Goal: Task Accomplishment & Management: Complete application form

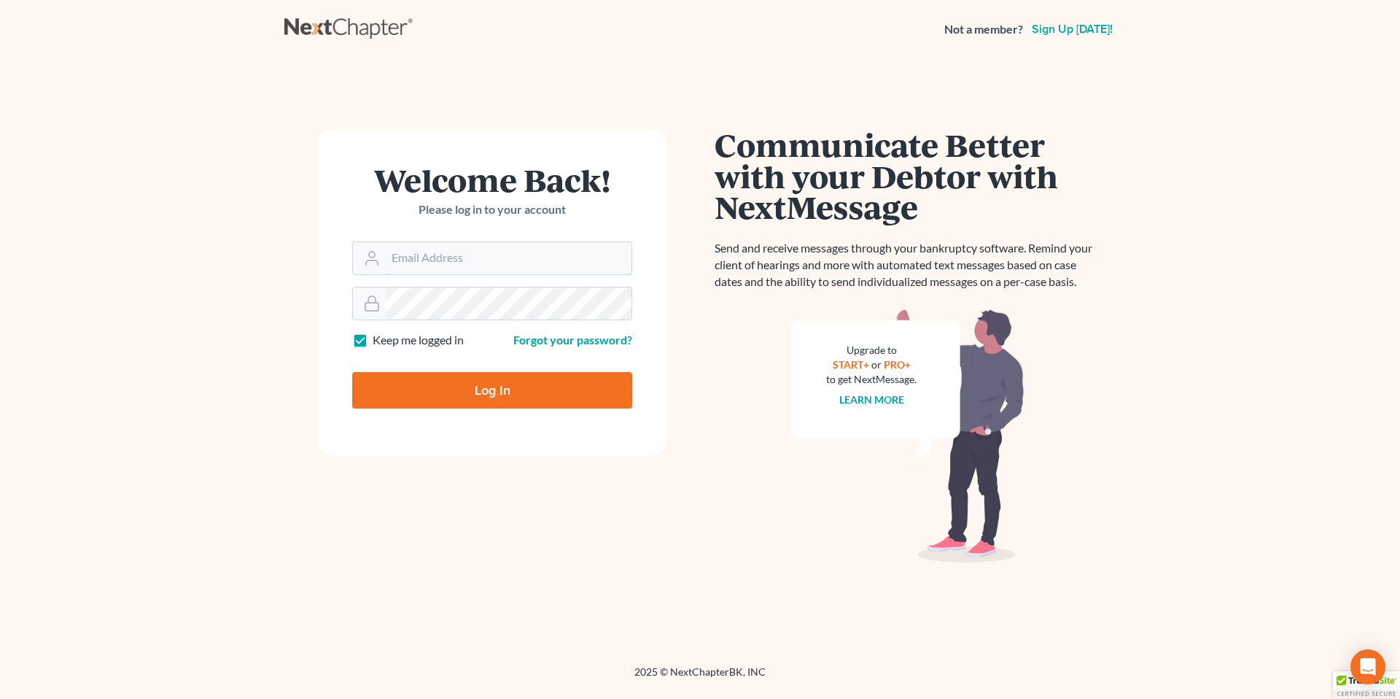
type input "[EMAIL_ADDRESS][PERSON_NAME][DOMAIN_NAME]"
click at [465, 384] on input "Log In" at bounding box center [492, 390] width 280 height 36
type input "Thinking..."
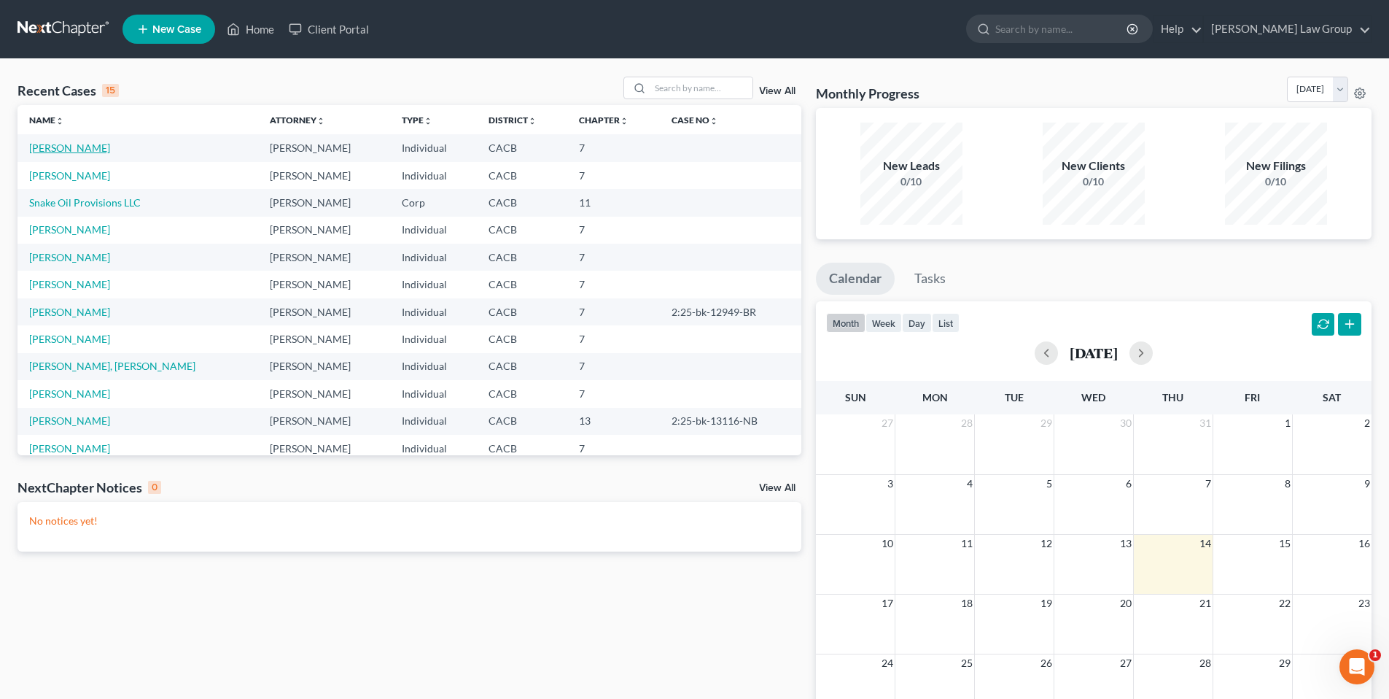
click at [69, 147] on link "Booher, Joseph" at bounding box center [69, 147] width 81 height 12
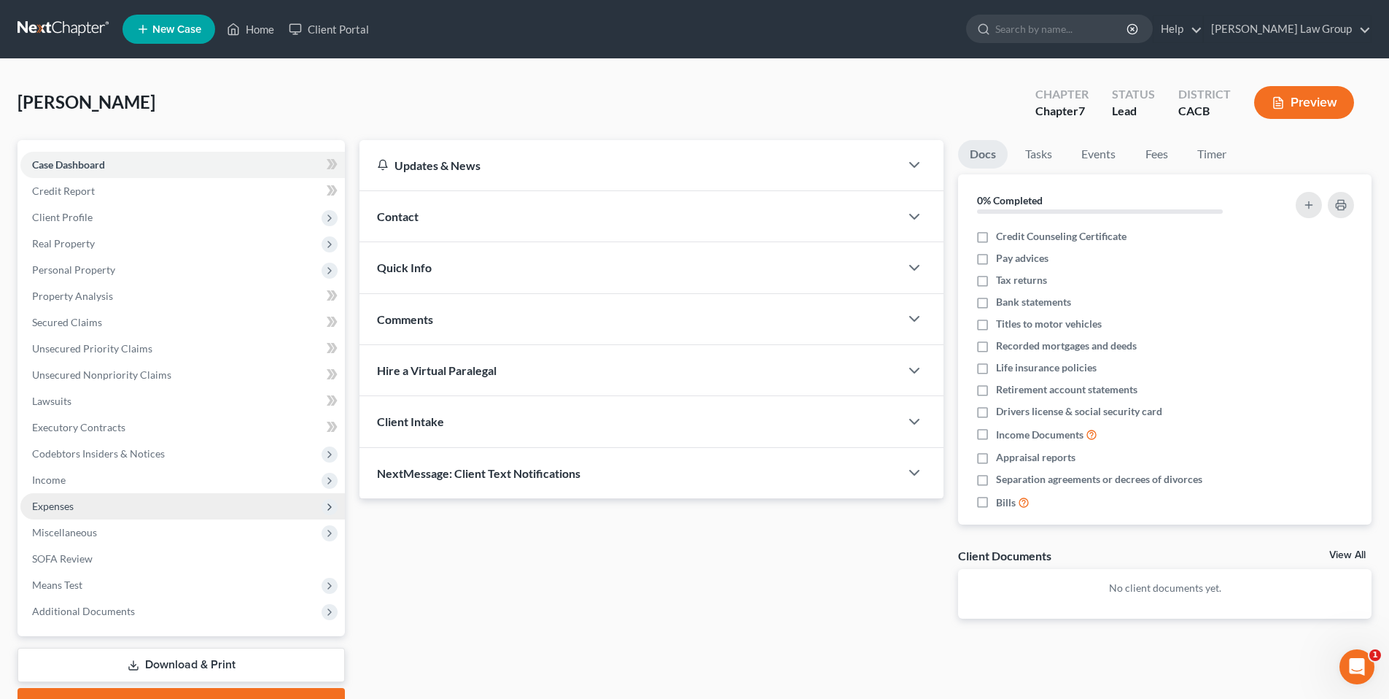
click at [64, 504] on span "Expenses" at bounding box center [53, 506] width 42 height 12
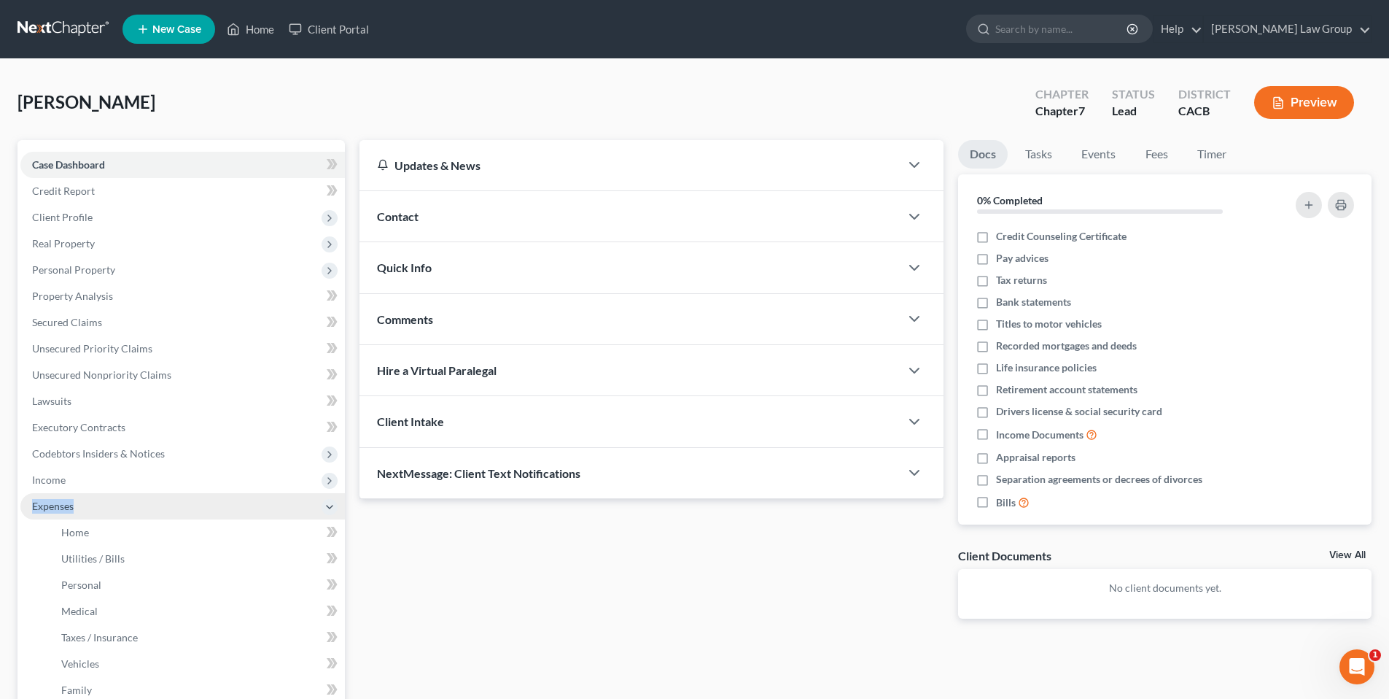
click at [63, 503] on span "Expenses" at bounding box center [53, 506] width 42 height 12
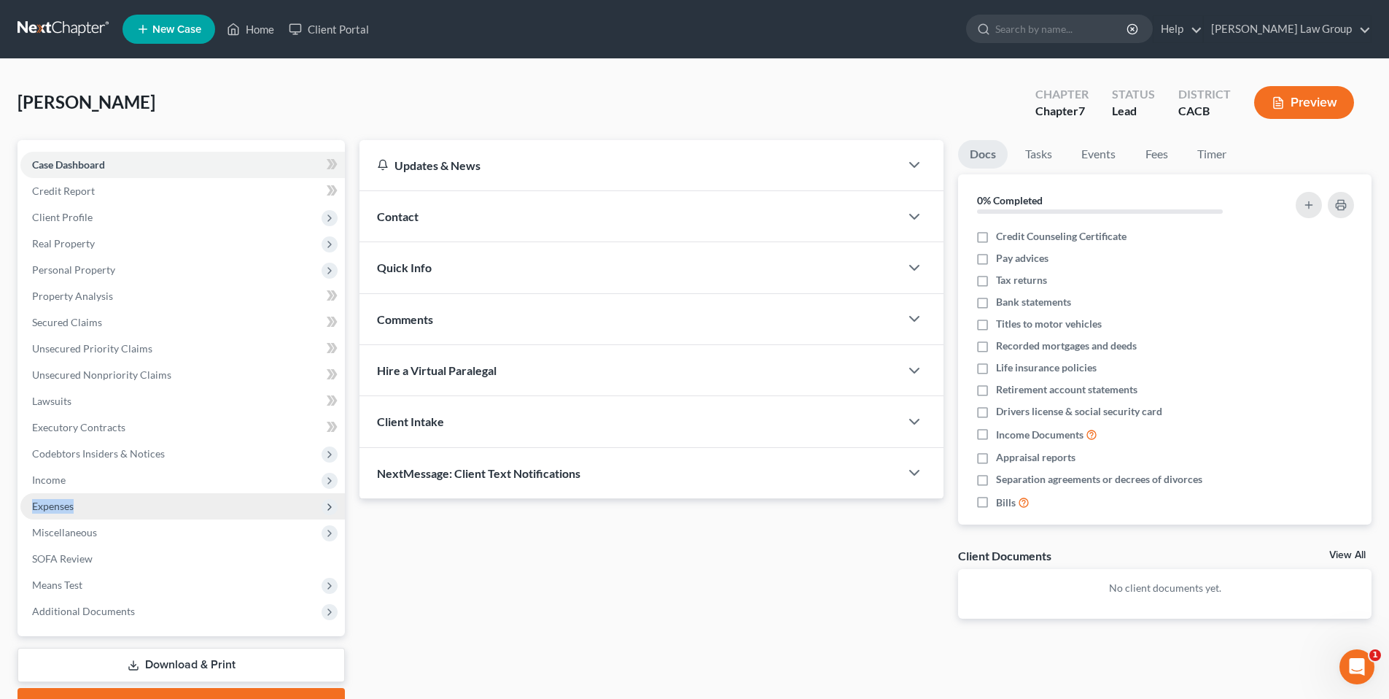
click at [76, 505] on span "Expenses" at bounding box center [182, 506] width 325 height 26
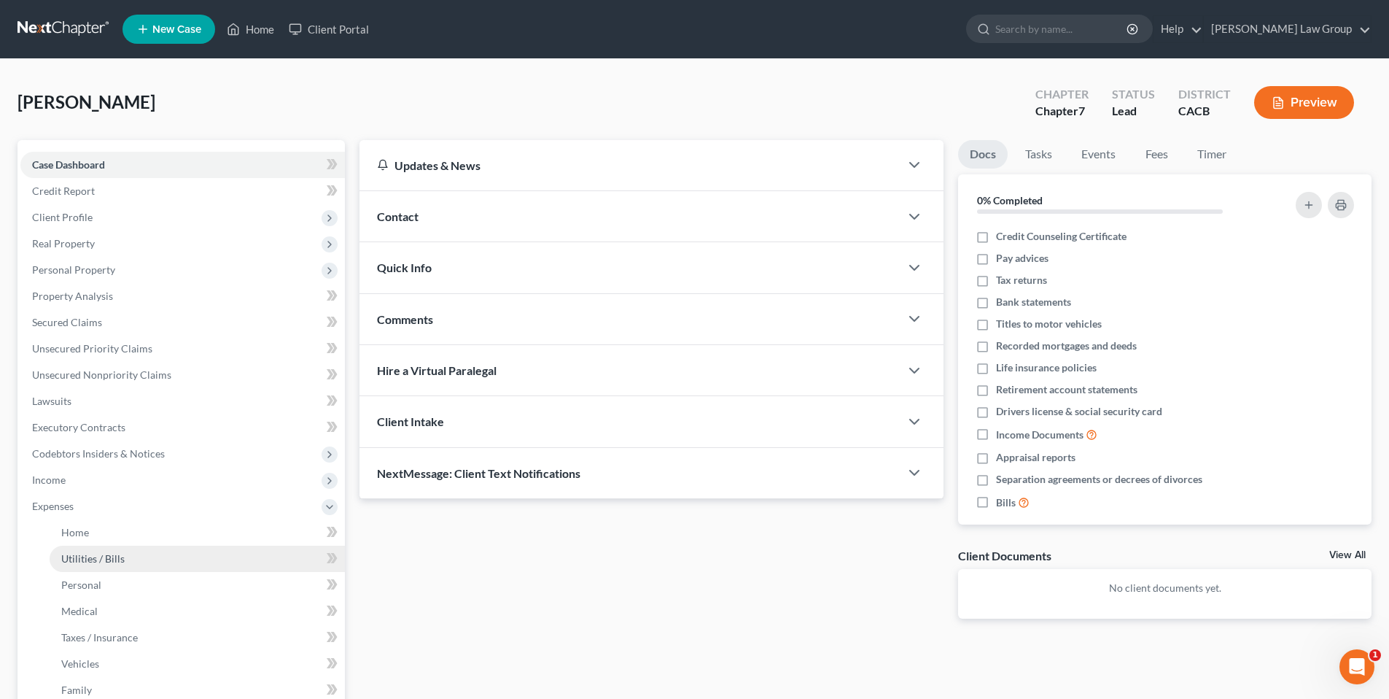
click at [101, 560] on span "Utilities / Bills" at bounding box center [92, 558] width 63 height 12
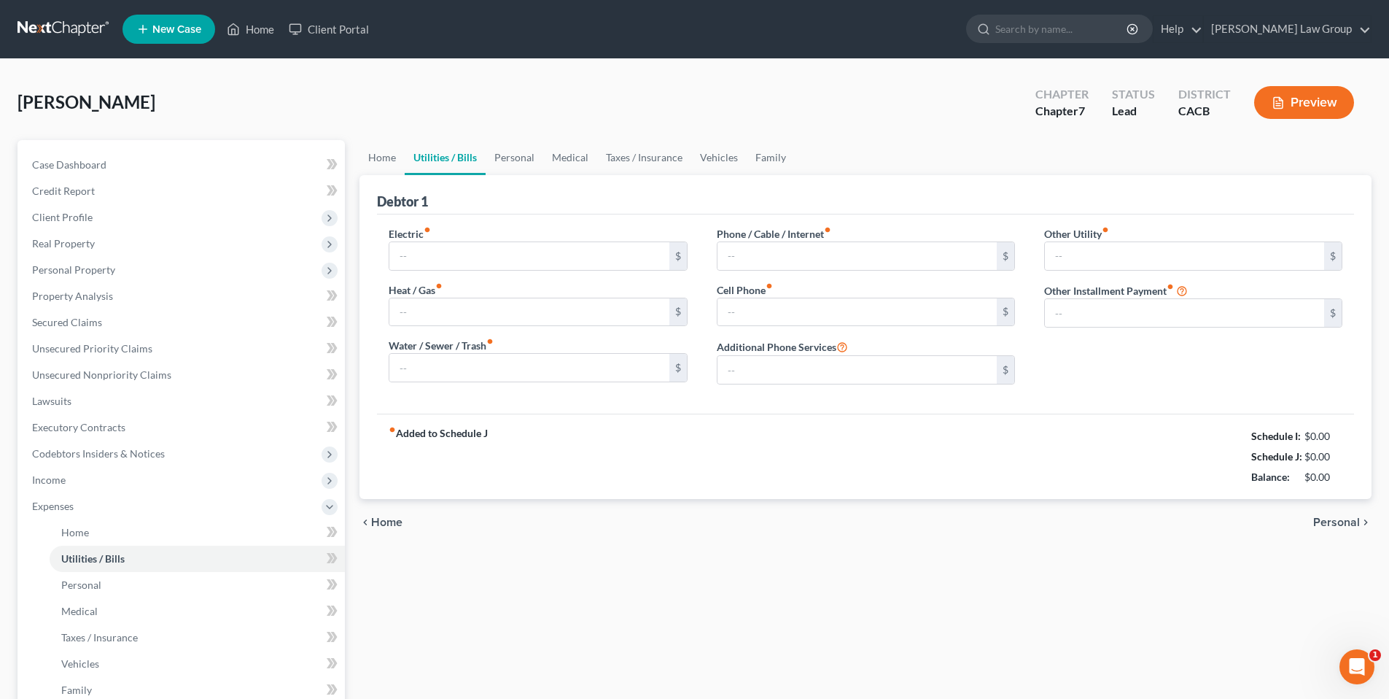
type input "125.00"
type input "65.00"
type input "45.00"
type input "400.00"
type input "500.00"
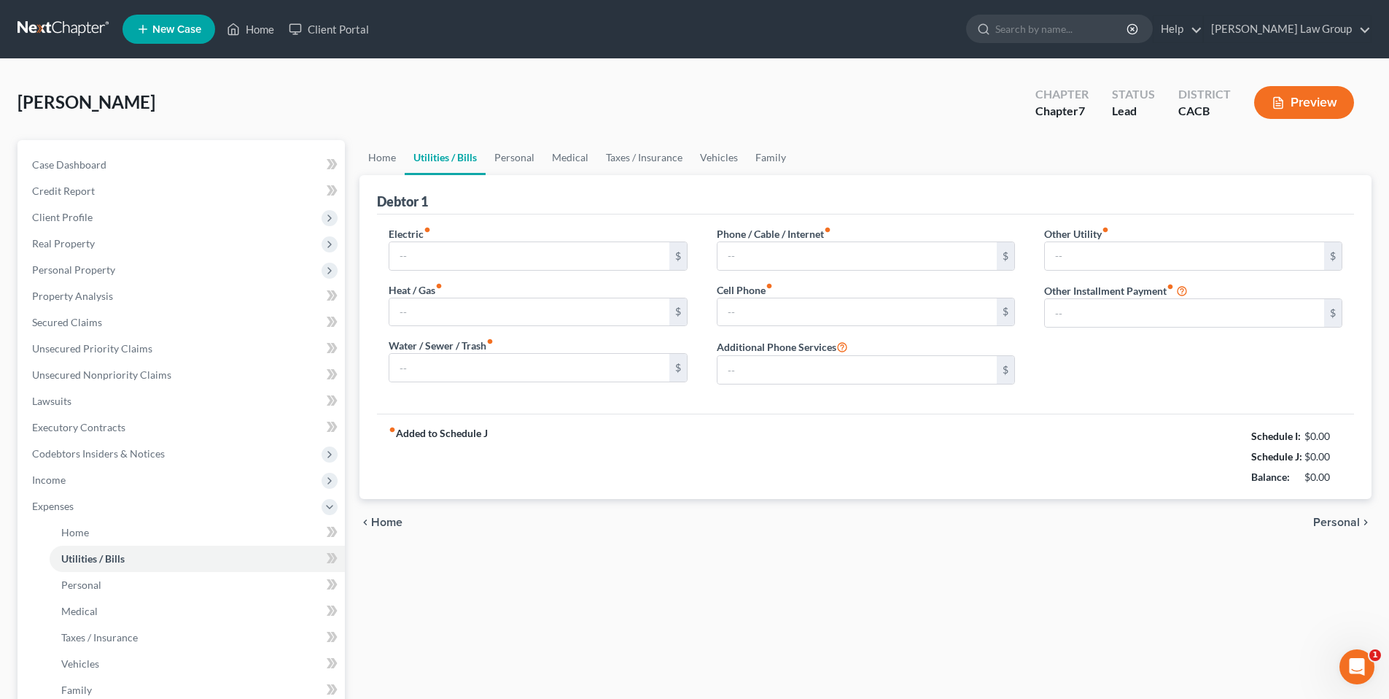
type input "0.00"
click at [1075, 259] on input "0.00" at bounding box center [1184, 256] width 279 height 28
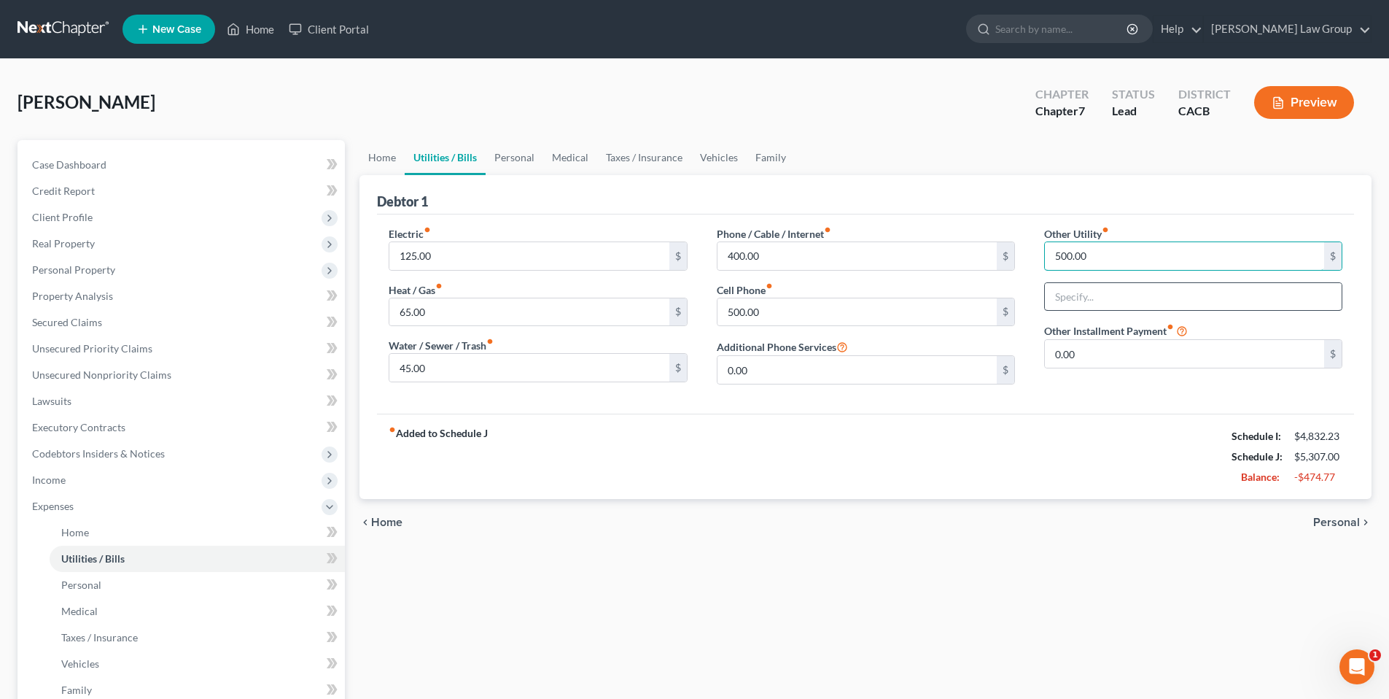
type input "500.00"
click at [1087, 295] on input "text" at bounding box center [1193, 297] width 297 height 28
type input "Debtor and Non-Filing Spouse Pay for Parents' Share of Utilities"
click at [893, 107] on div "Booher, Joseph Upgraded Chapter Chapter 7 Status Lead District CACB Preview" at bounding box center [695, 108] width 1354 height 63
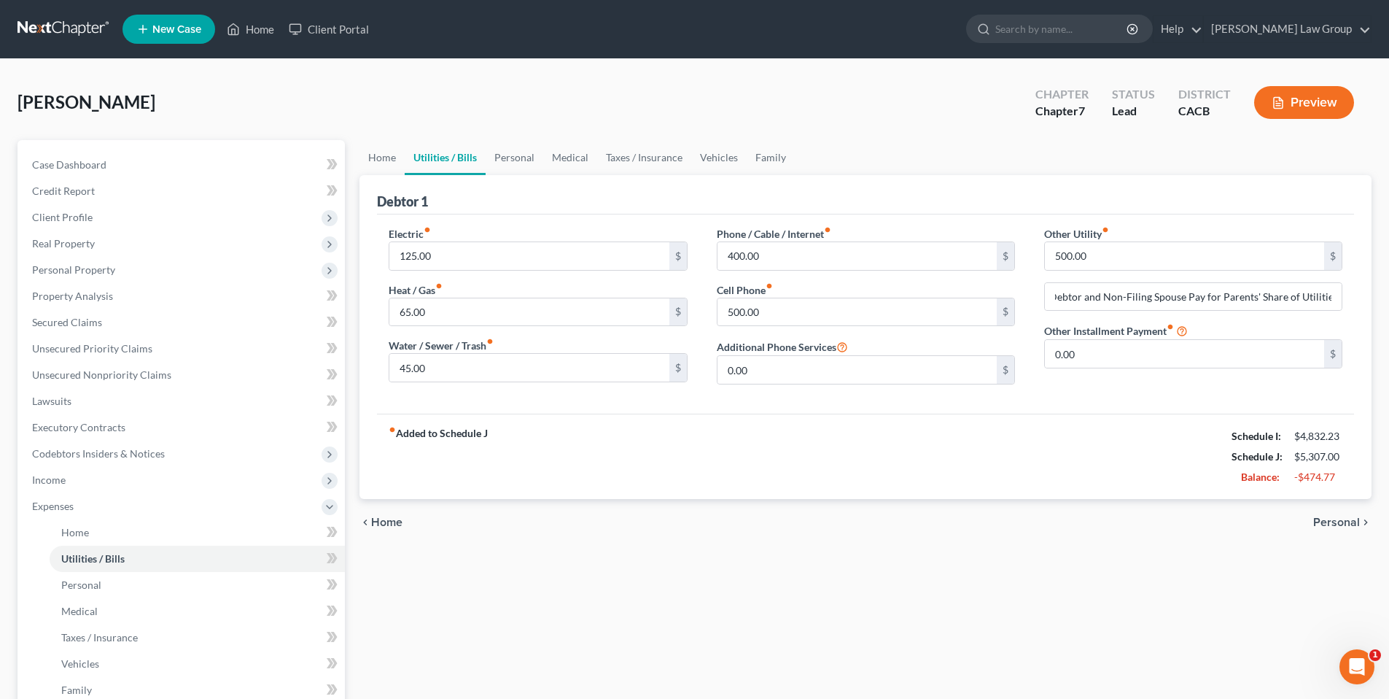
scroll to position [0, 0]
click at [1298, 32] on link "Goldbach Law Group" at bounding box center [1287, 29] width 167 height 26
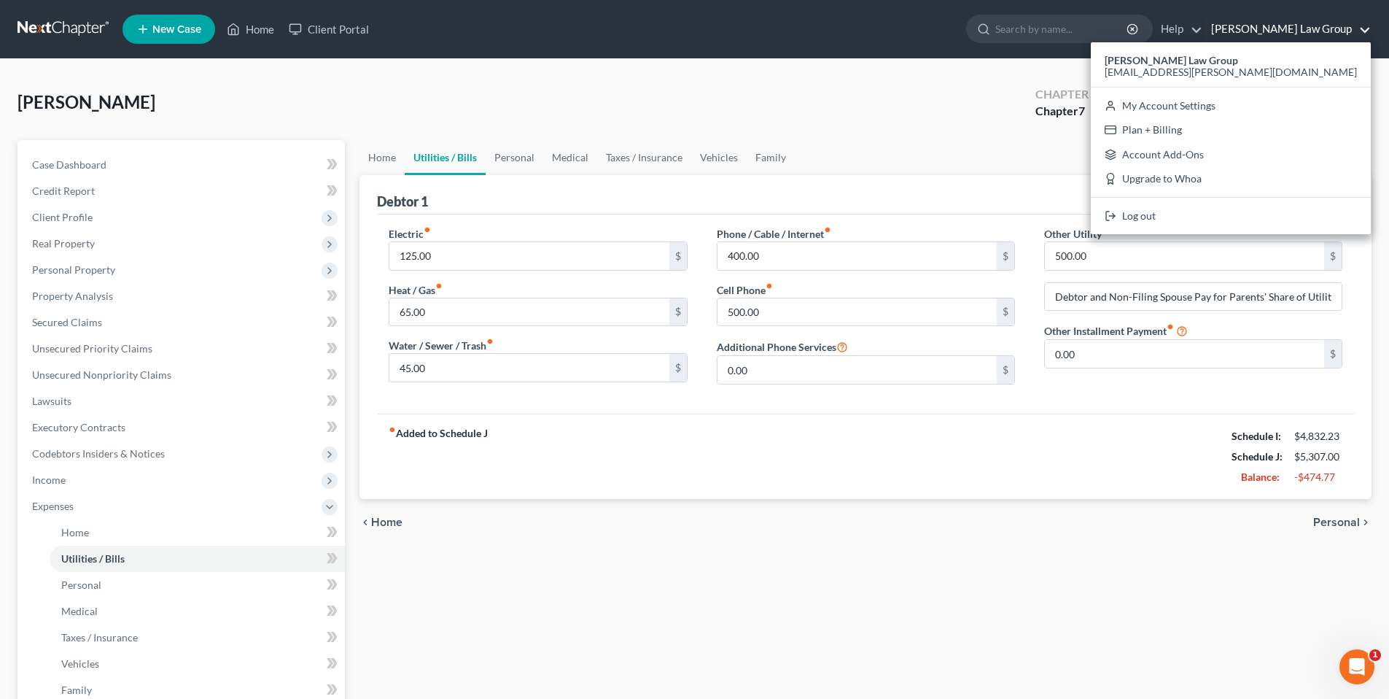
click at [888, 120] on div "Booher, Joseph Upgraded Chapter Chapter 7 Status Lead District CACB Preview" at bounding box center [695, 108] width 1354 height 63
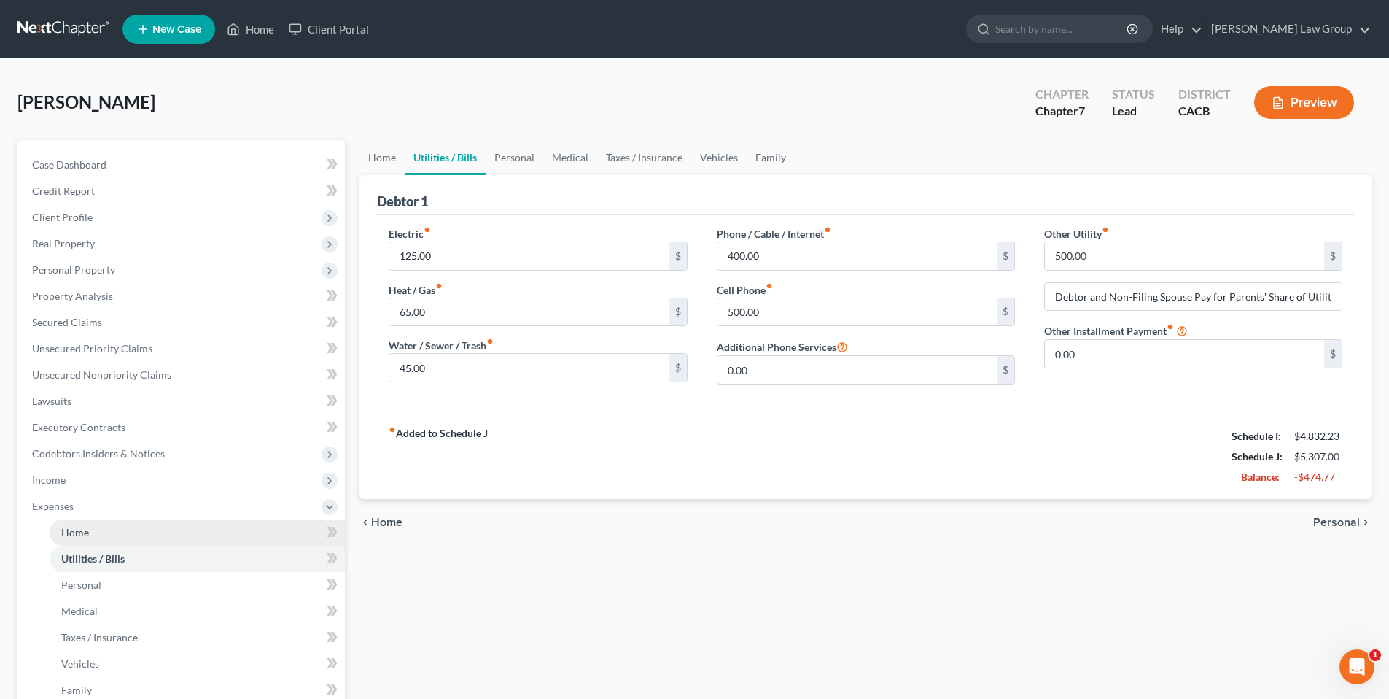
click at [69, 535] on span "Home" at bounding box center [75, 532] width 28 height 12
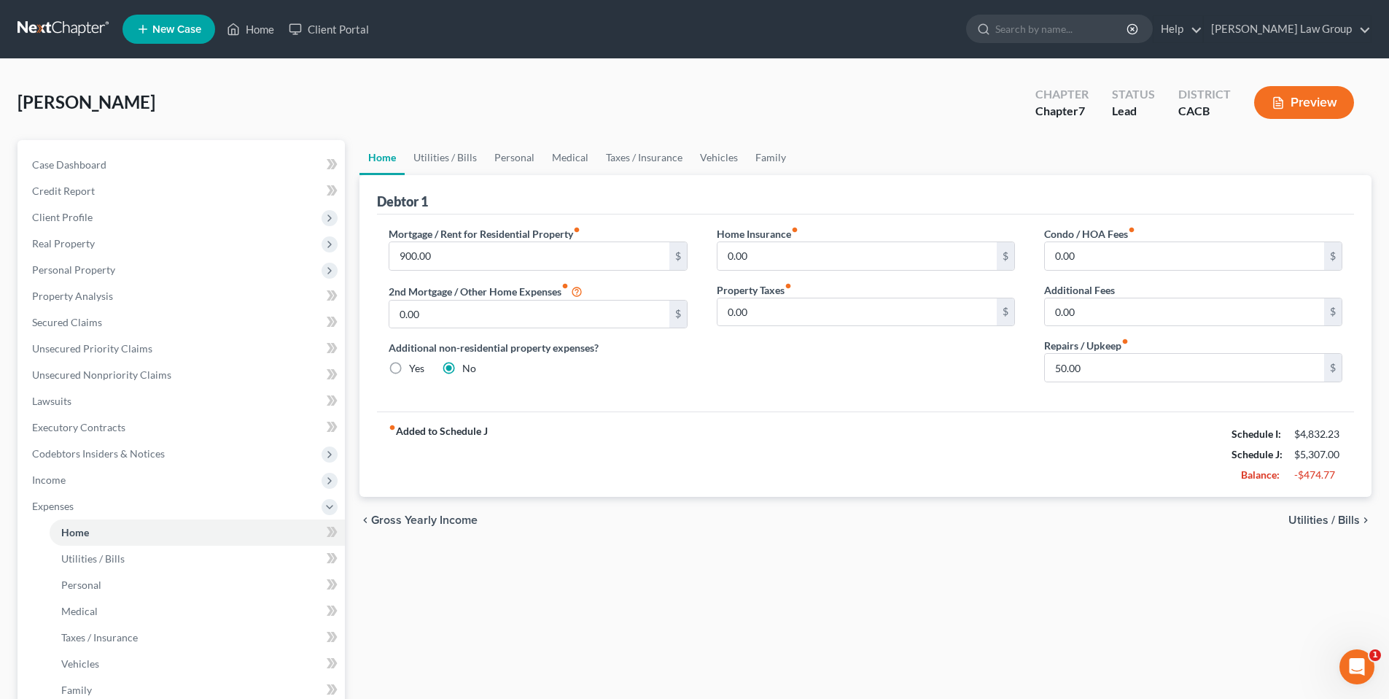
click at [664, 104] on div "Booher, Joseph Upgraded Chapter Chapter 7 Status Lead District CACB Preview" at bounding box center [695, 108] width 1354 height 63
click at [54, 319] on span "Secured Claims" at bounding box center [67, 322] width 70 height 12
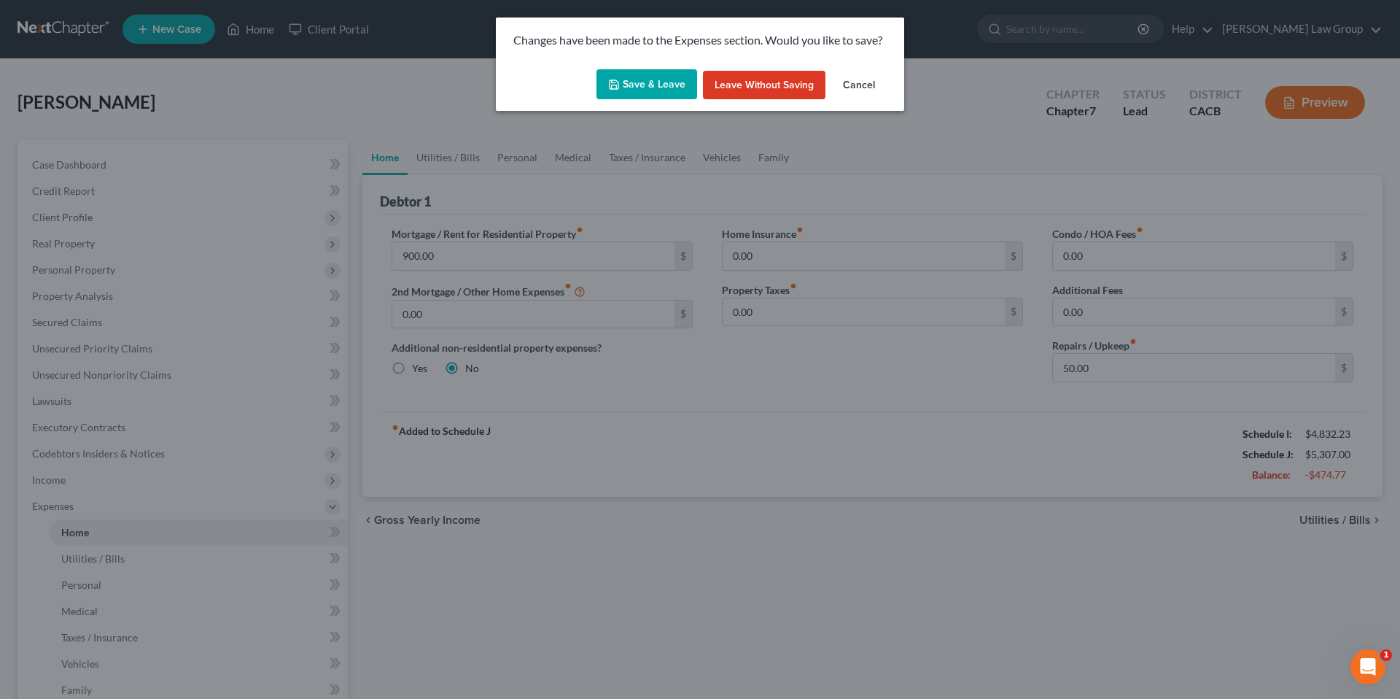
click at [667, 82] on button "Save & Leave" at bounding box center [647, 84] width 101 height 31
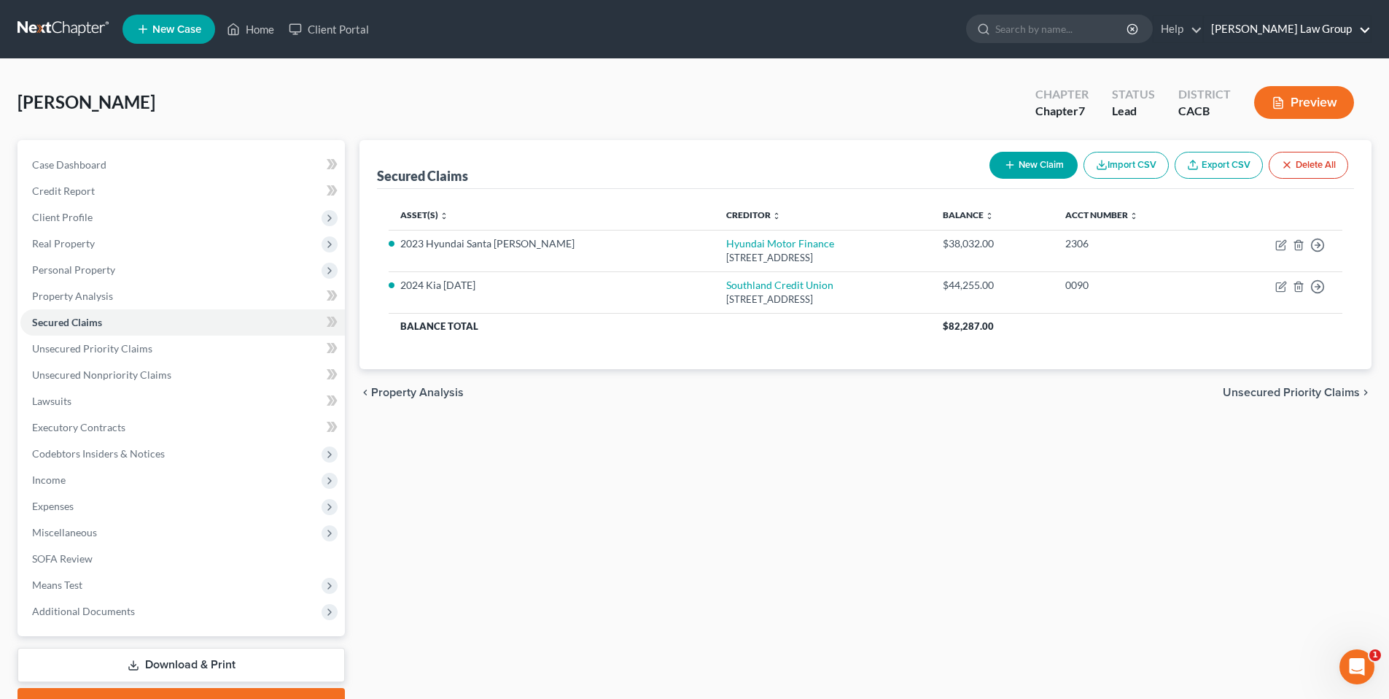
click at [1344, 31] on link "Goldbach Law Group" at bounding box center [1287, 29] width 167 height 26
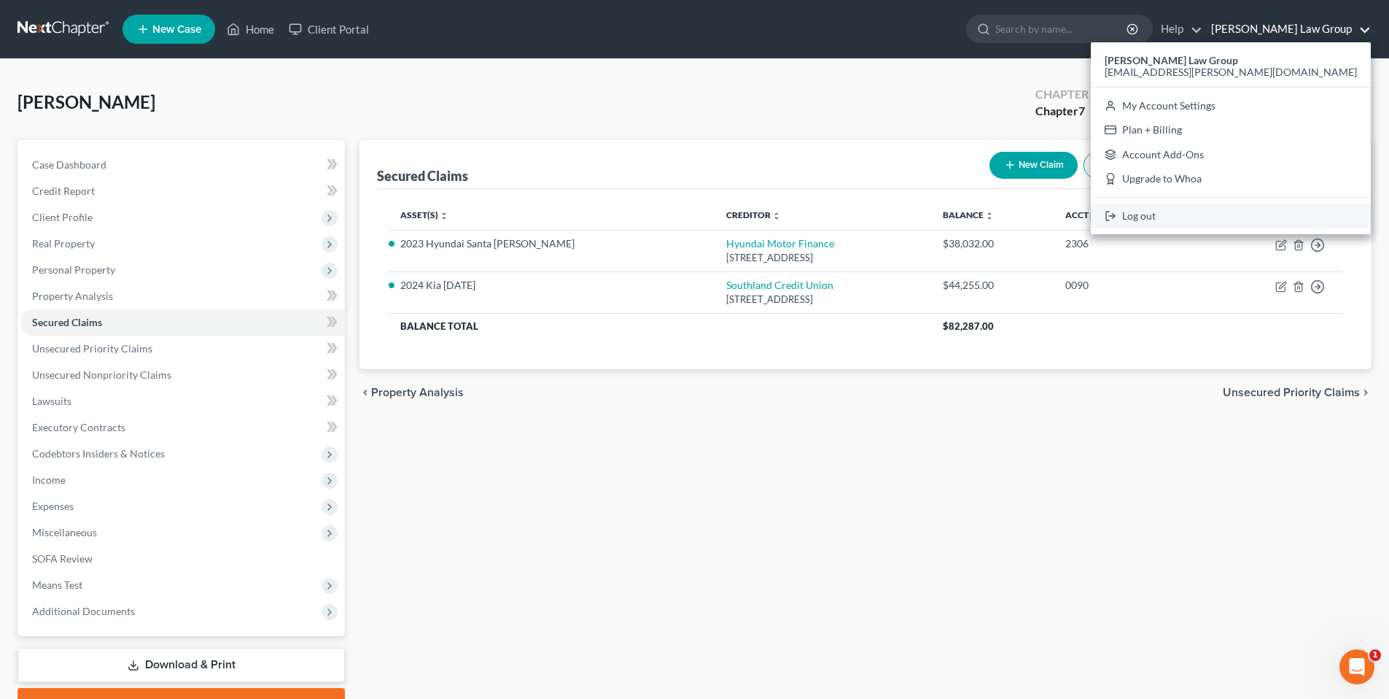
click at [1256, 212] on link "Log out" at bounding box center [1231, 215] width 280 height 25
